Goal: Information Seeking & Learning: Learn about a topic

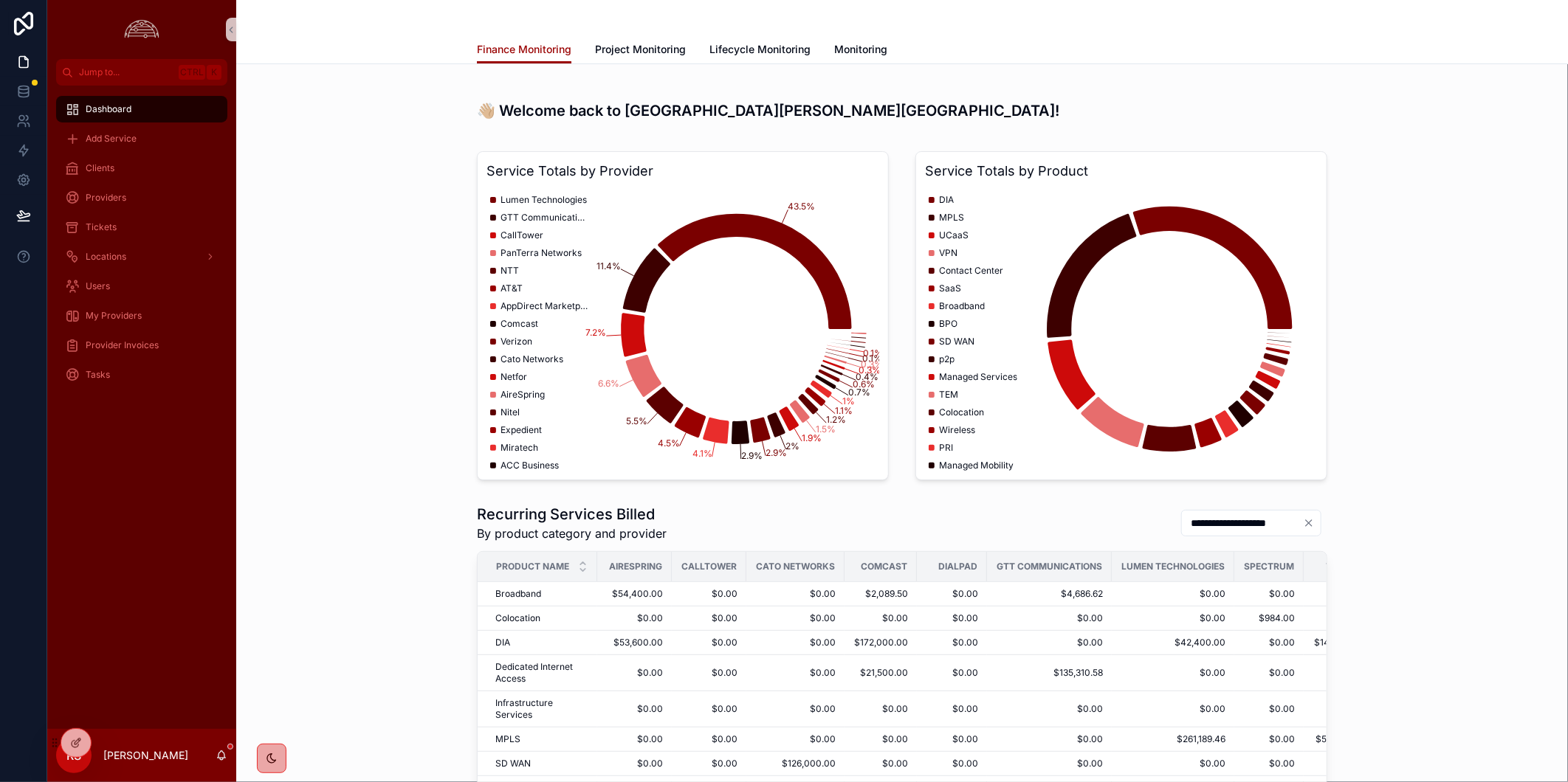
scroll to position [491, 0]
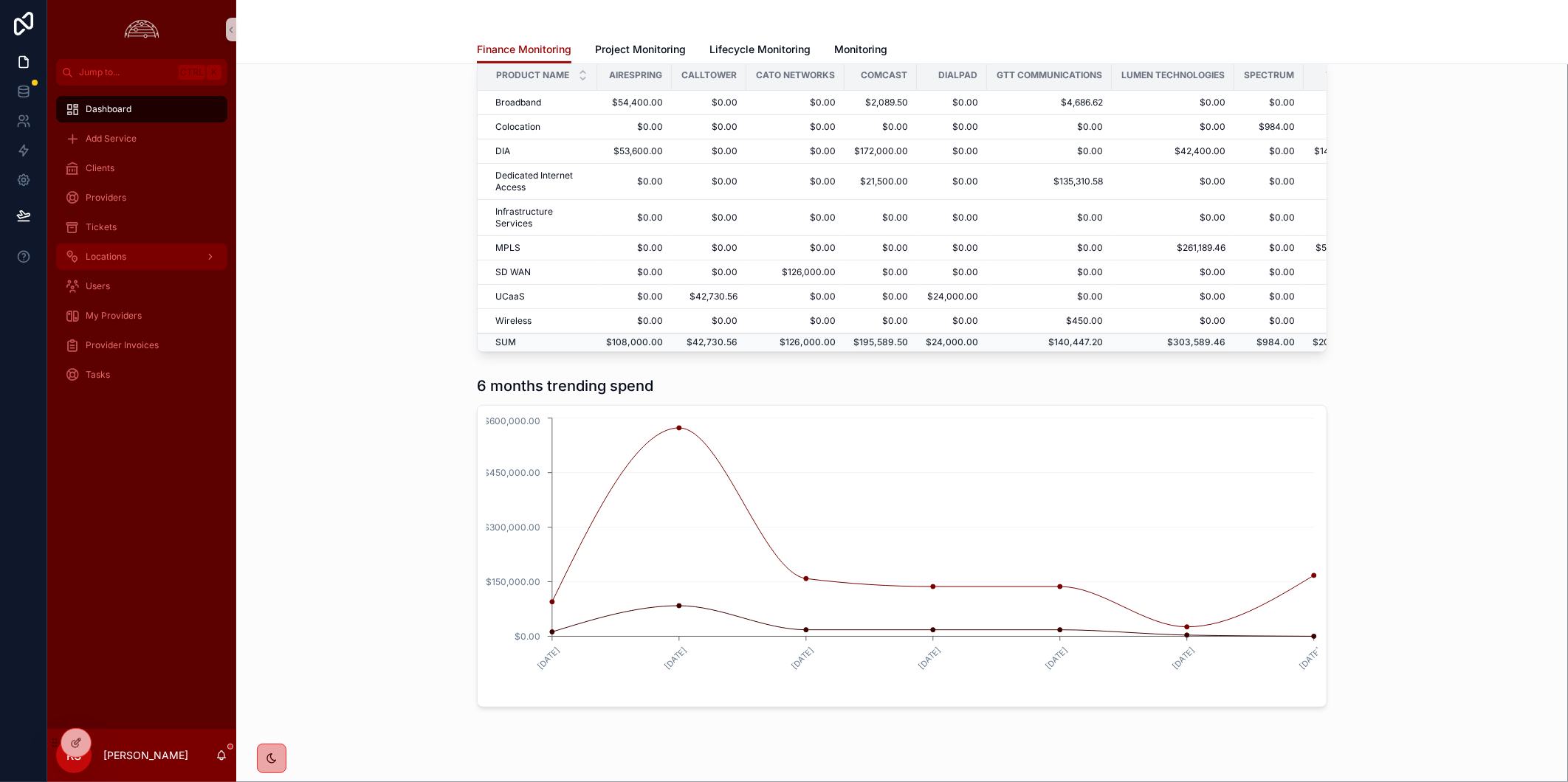
drag, startPoint x: 152, startPoint y: 614, endPoint x: 204, endPoint y: 267, distance: 350.9
click at [152, 614] on div "Dashboard Add Service Clients Providers Tickets Locations Users My Providers Pr…" at bounding box center [142, 408] width 189 height 643
click at [378, 591] on div "6 months trending spend [DATE] [DATE] [DATE] [DATE] [DATE] [DATE] [DATE] $0.00 …" at bounding box center [902, 542] width 1309 height 344
